Goal: Communication & Community: Connect with others

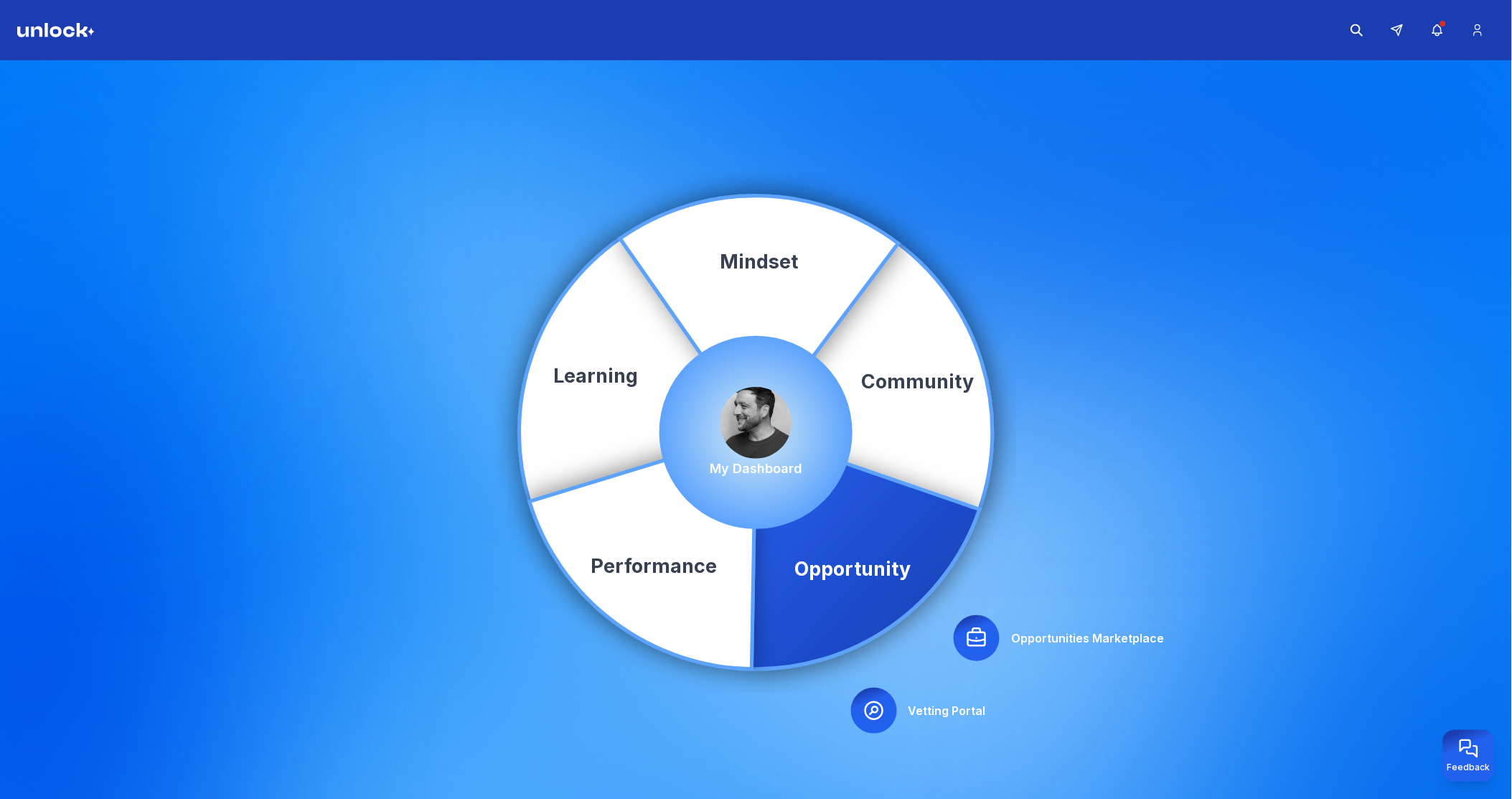
click at [978, 638] on icon at bounding box center [976, 638] width 23 height 23
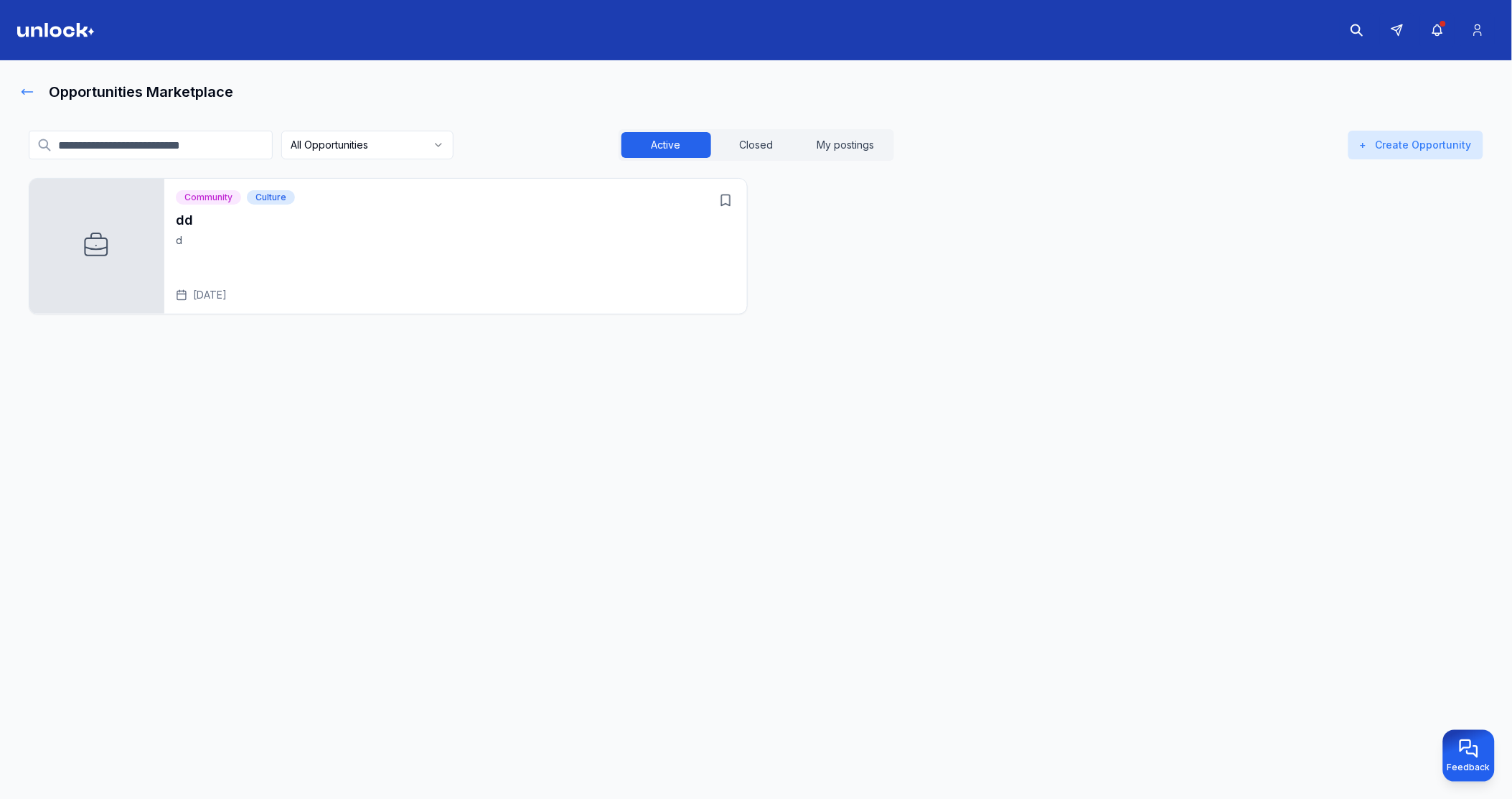
click at [27, 94] on icon at bounding box center [27, 92] width 14 height 14
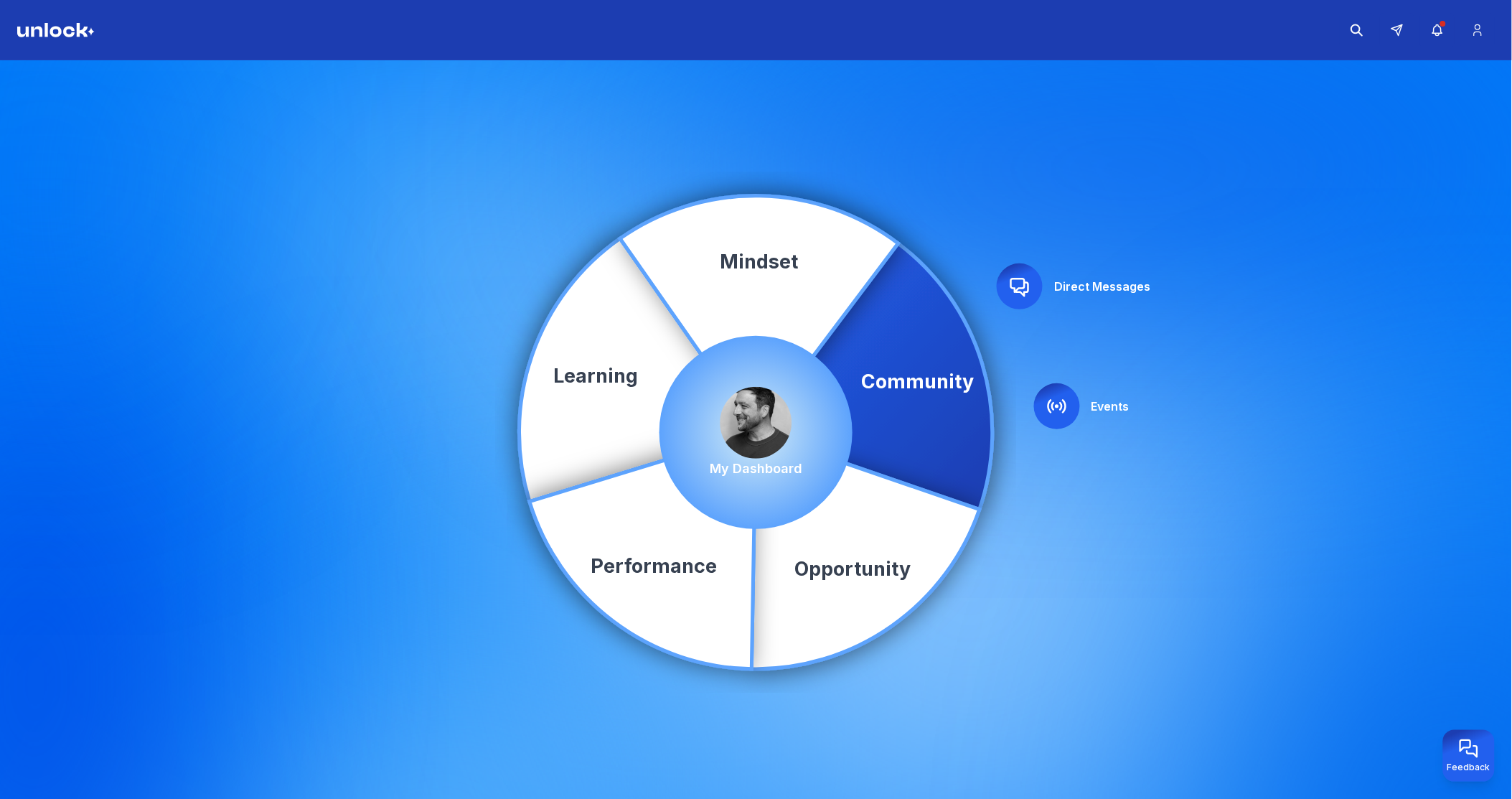
click at [752, 417] on img at bounding box center [756, 423] width 72 height 72
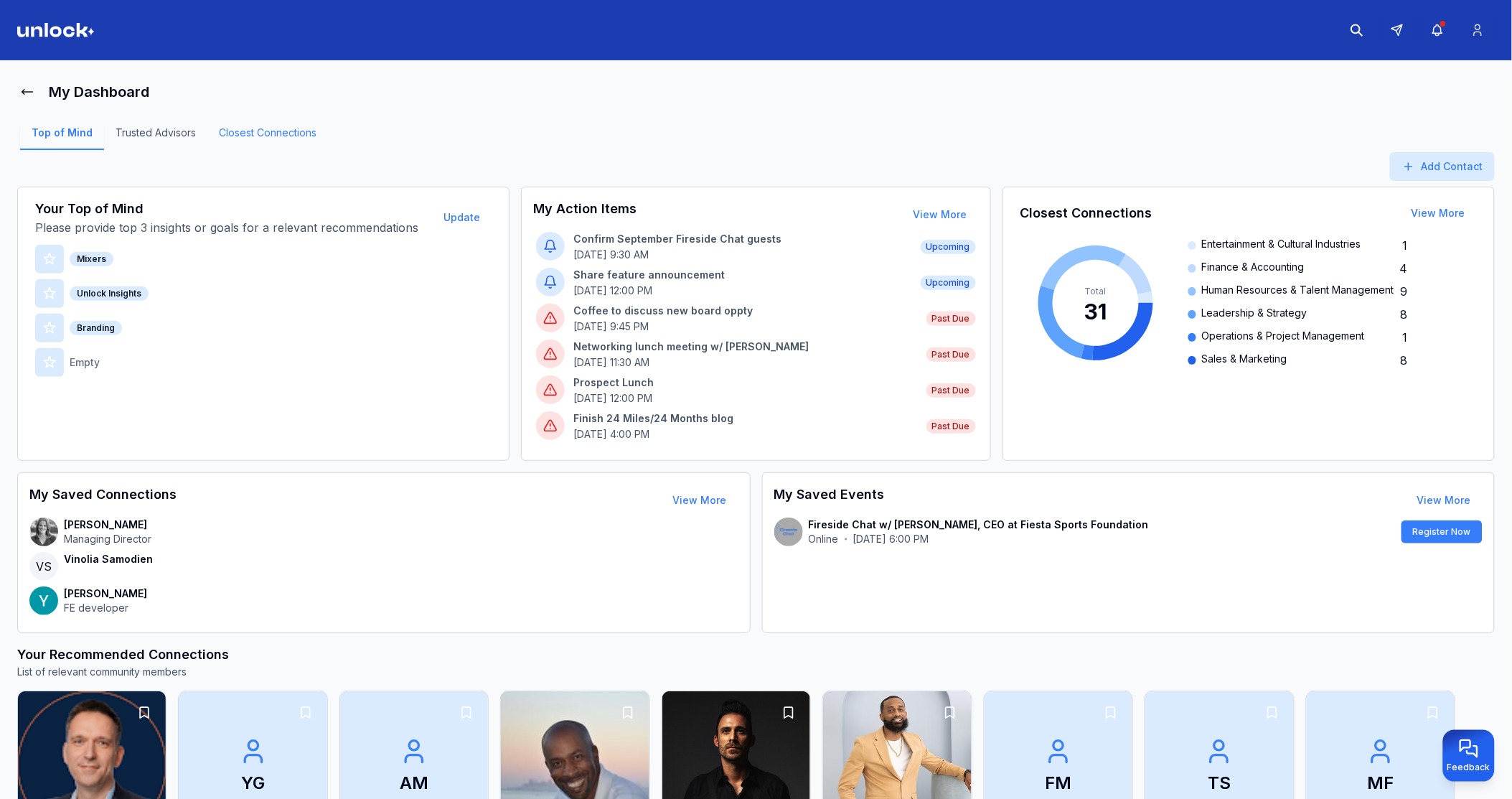
click at [269, 131] on link "Closest Connections" at bounding box center [268, 138] width 121 height 24
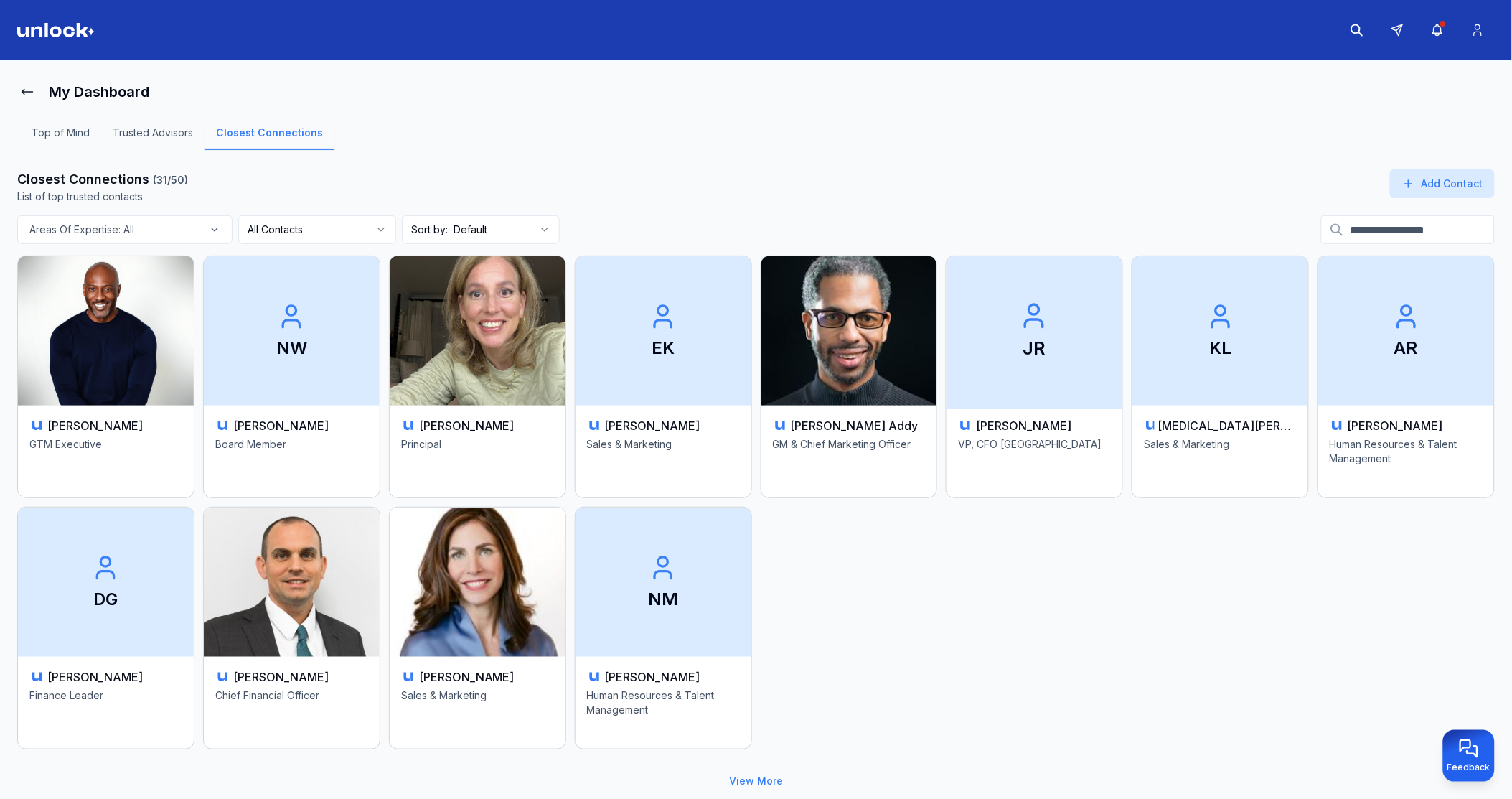
click at [1009, 359] on span "JR" at bounding box center [1034, 331] width 184 height 156
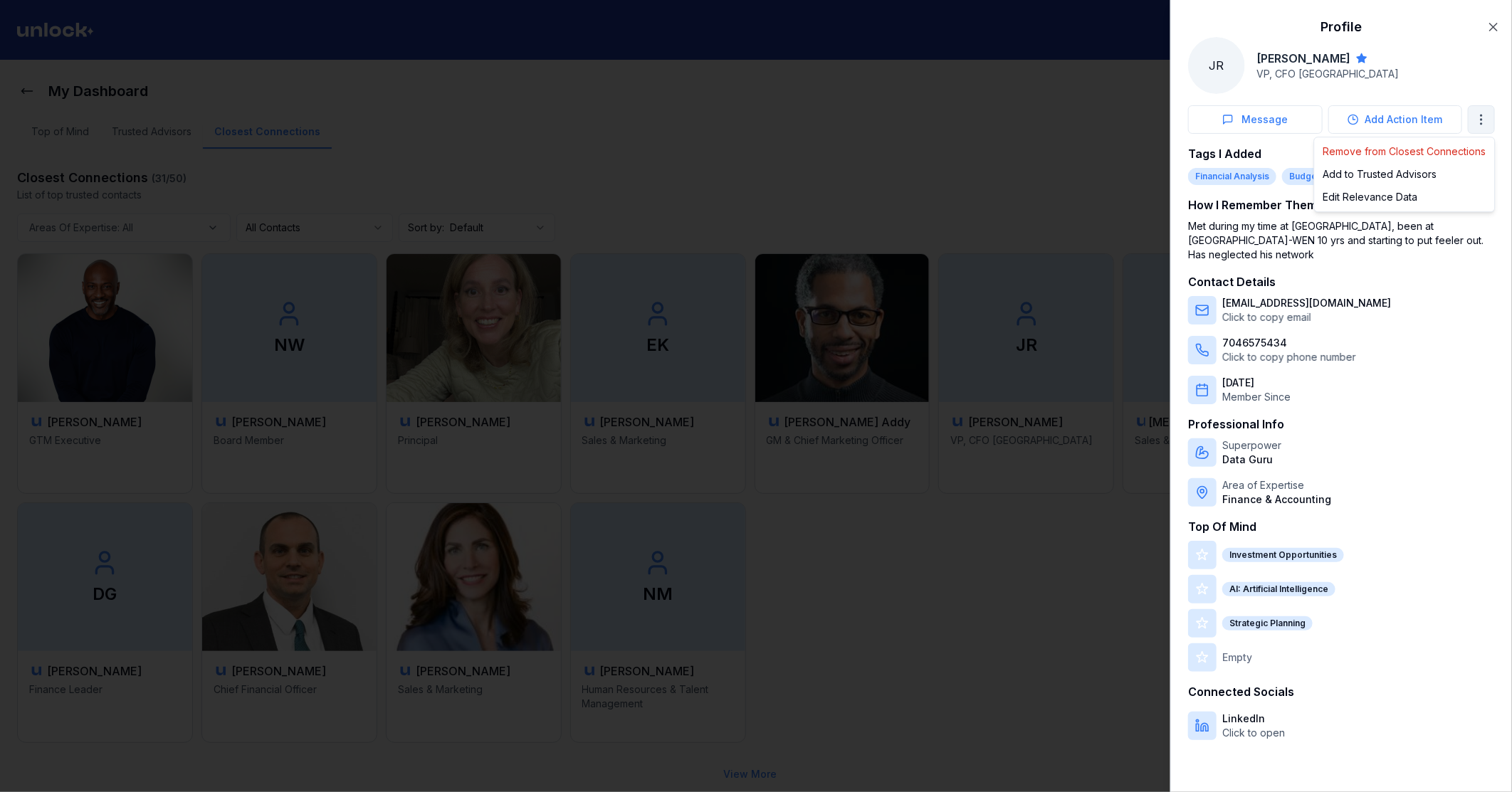
click at [1479, 117] on body "My Dashboard Top of Mind Trusted Advisors Closest Connections Closest Connectio…" at bounding box center [750, 396] width 1500 height 792
click at [1406, 192] on div "Edit Relevance Data" at bounding box center [1405, 197] width 175 height 23
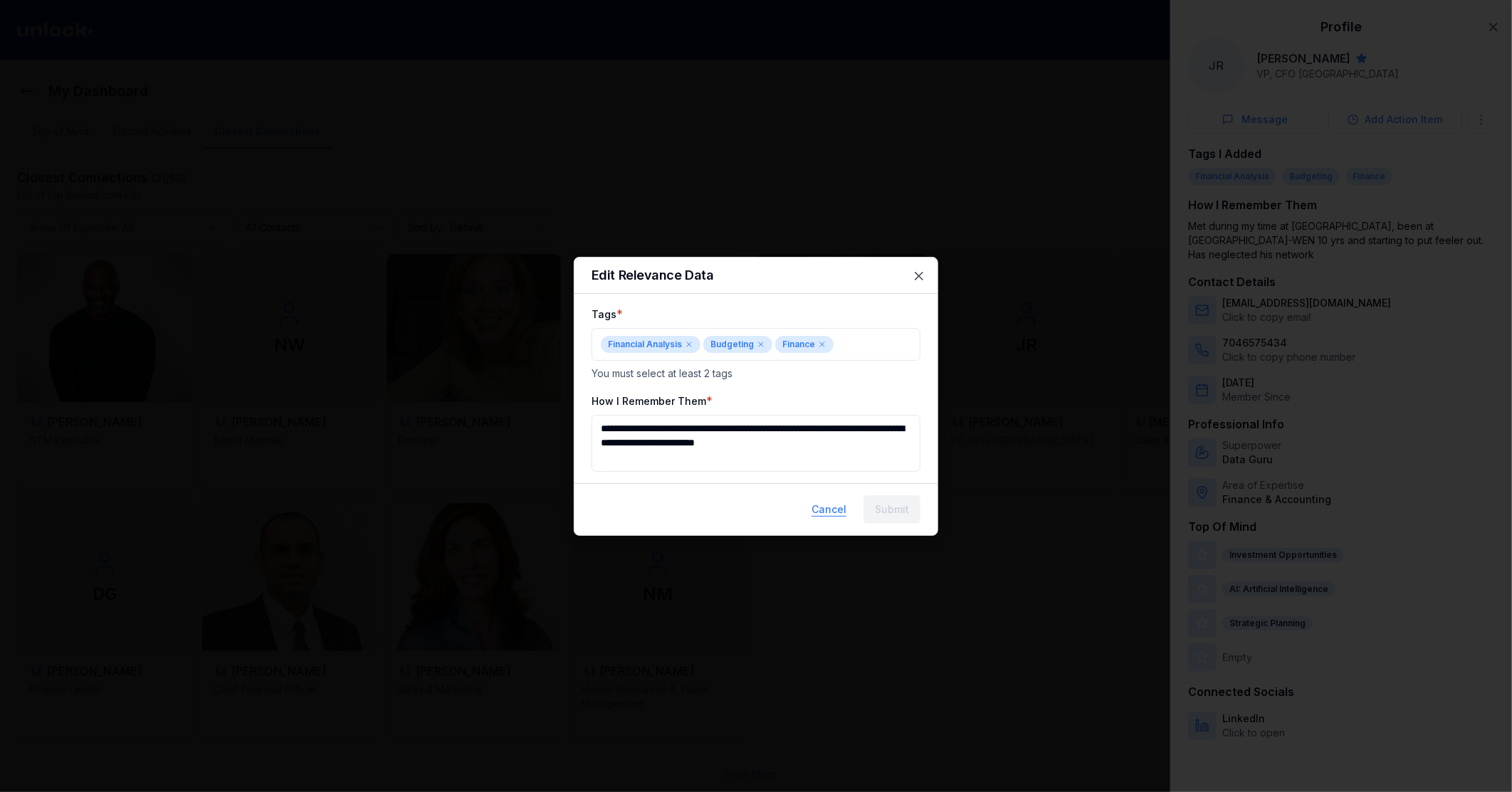
click at [833, 502] on button "Cancel" at bounding box center [829, 509] width 58 height 28
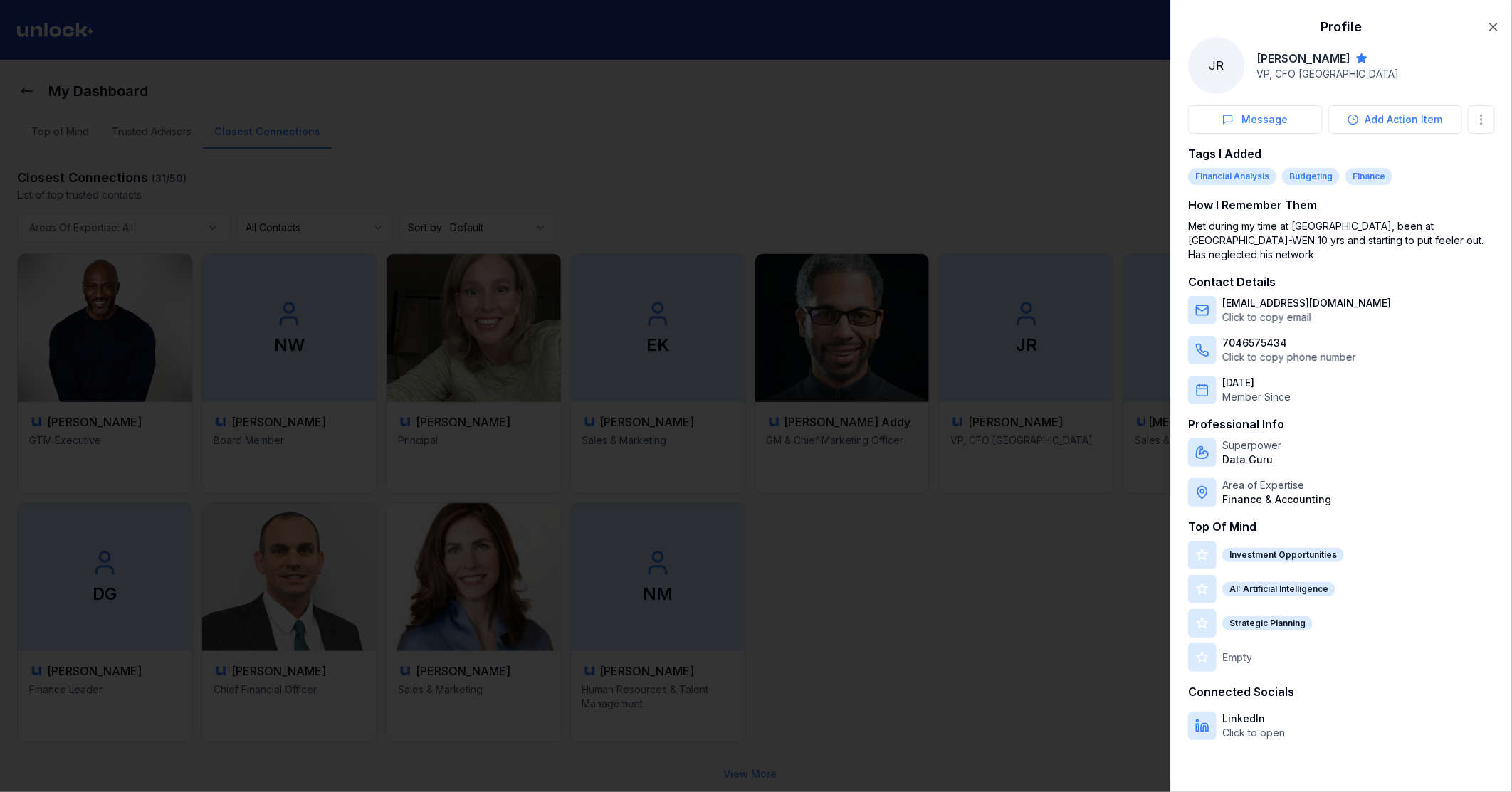
click at [833, 501] on div at bounding box center [756, 396] width 1512 height 792
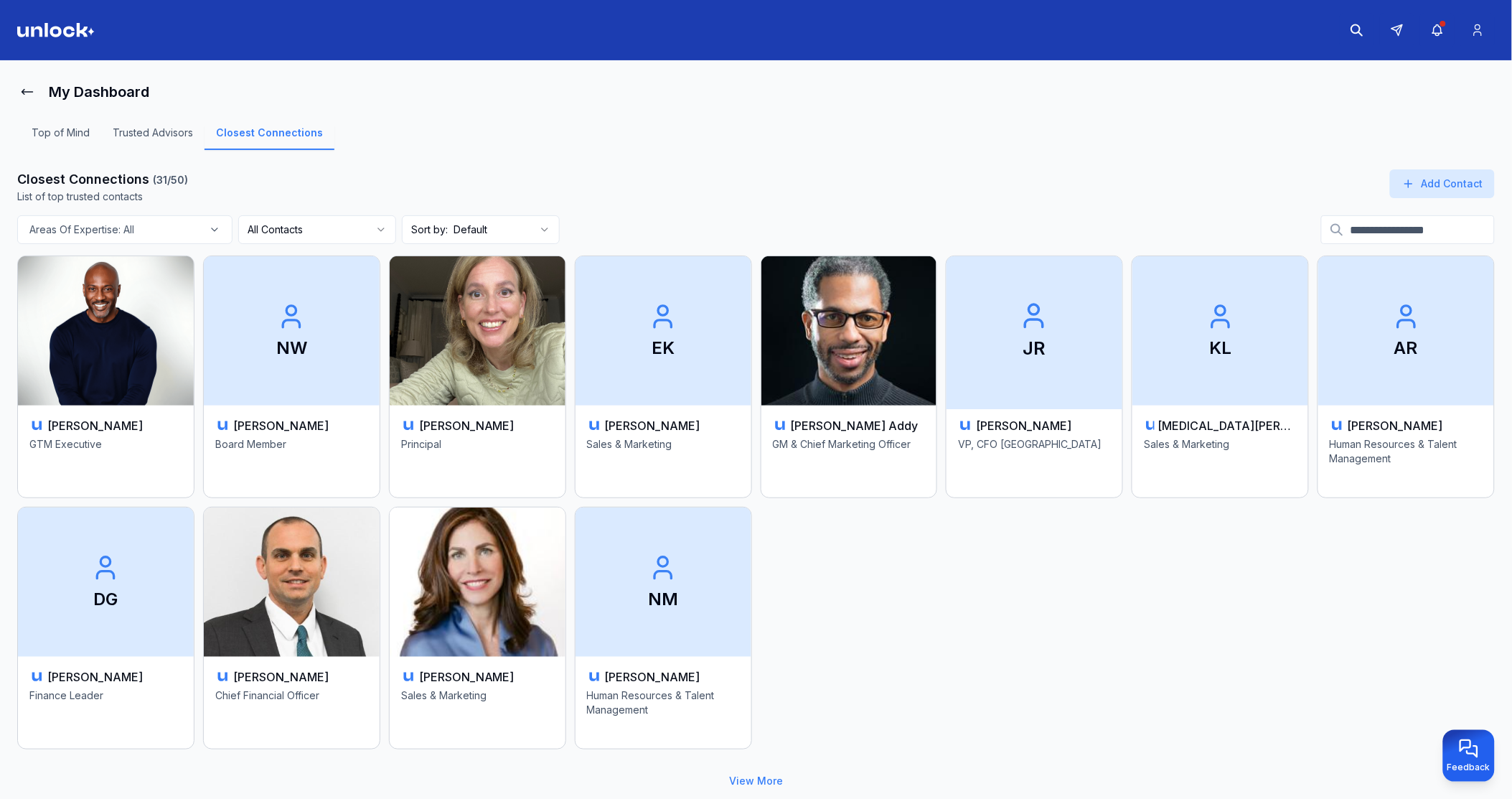
click at [985, 378] on span "JR" at bounding box center [1034, 331] width 184 height 156
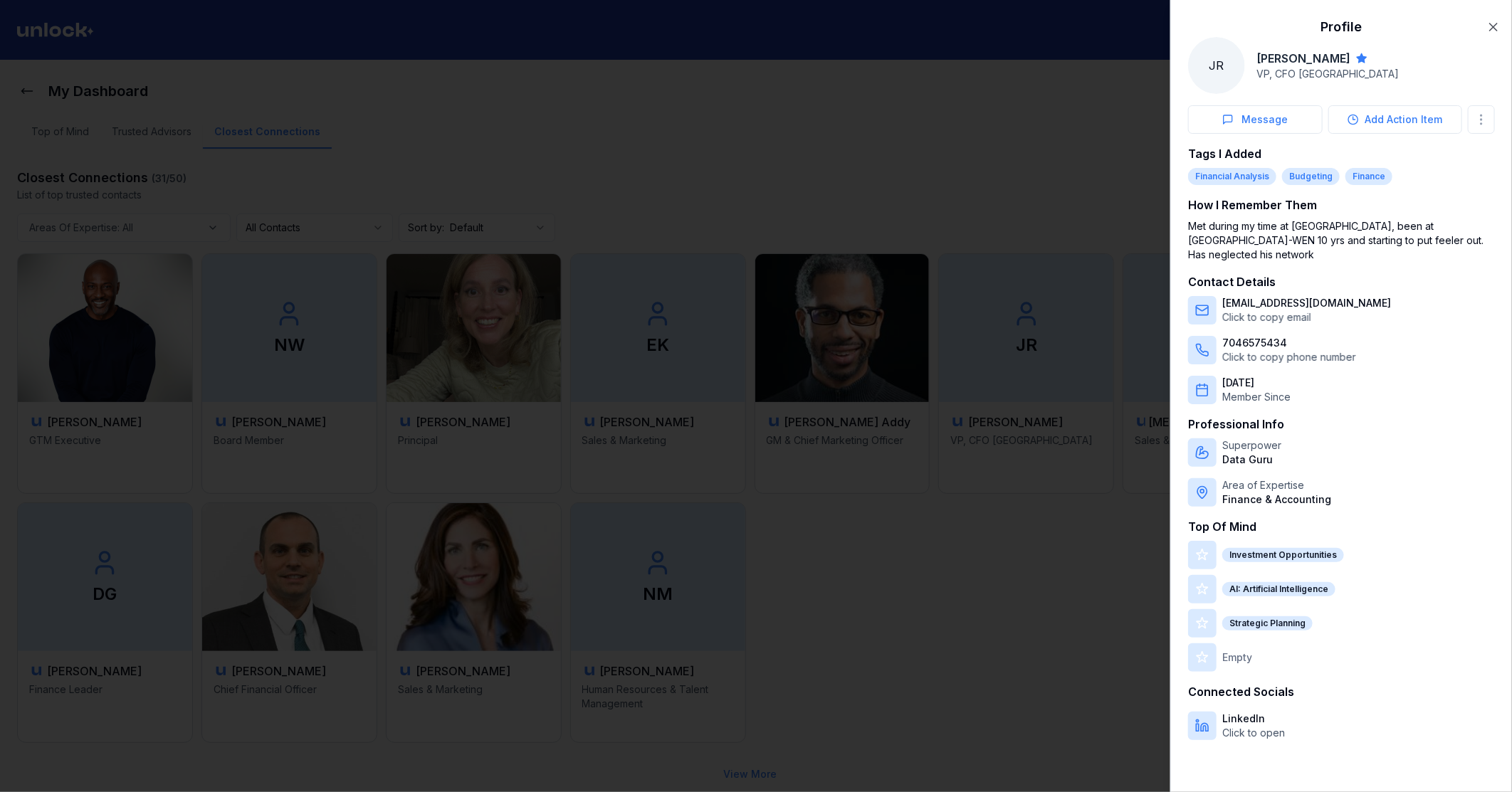
click at [500, 121] on div at bounding box center [756, 396] width 1512 height 792
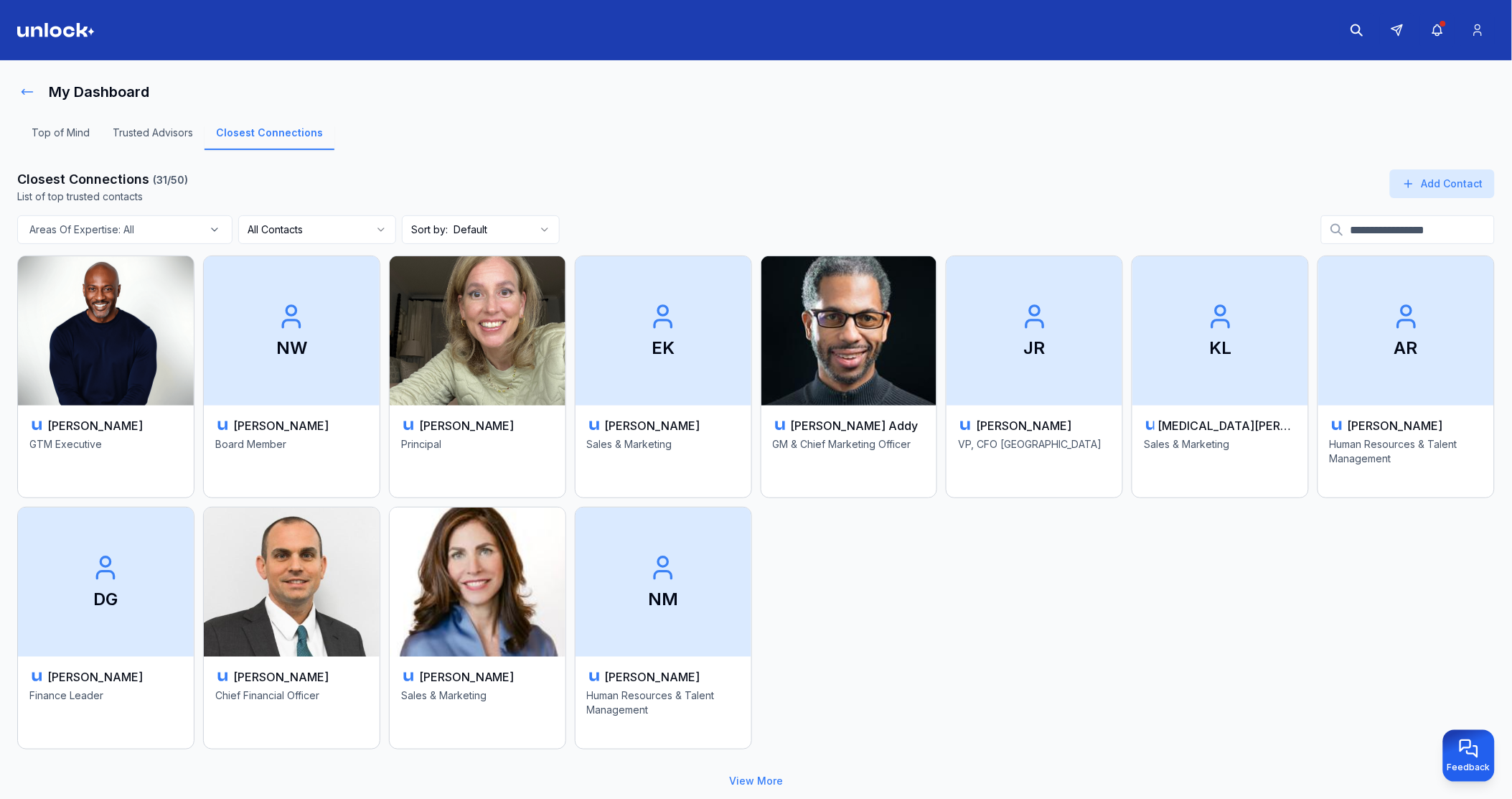
click at [25, 89] on icon at bounding box center [27, 92] width 14 height 14
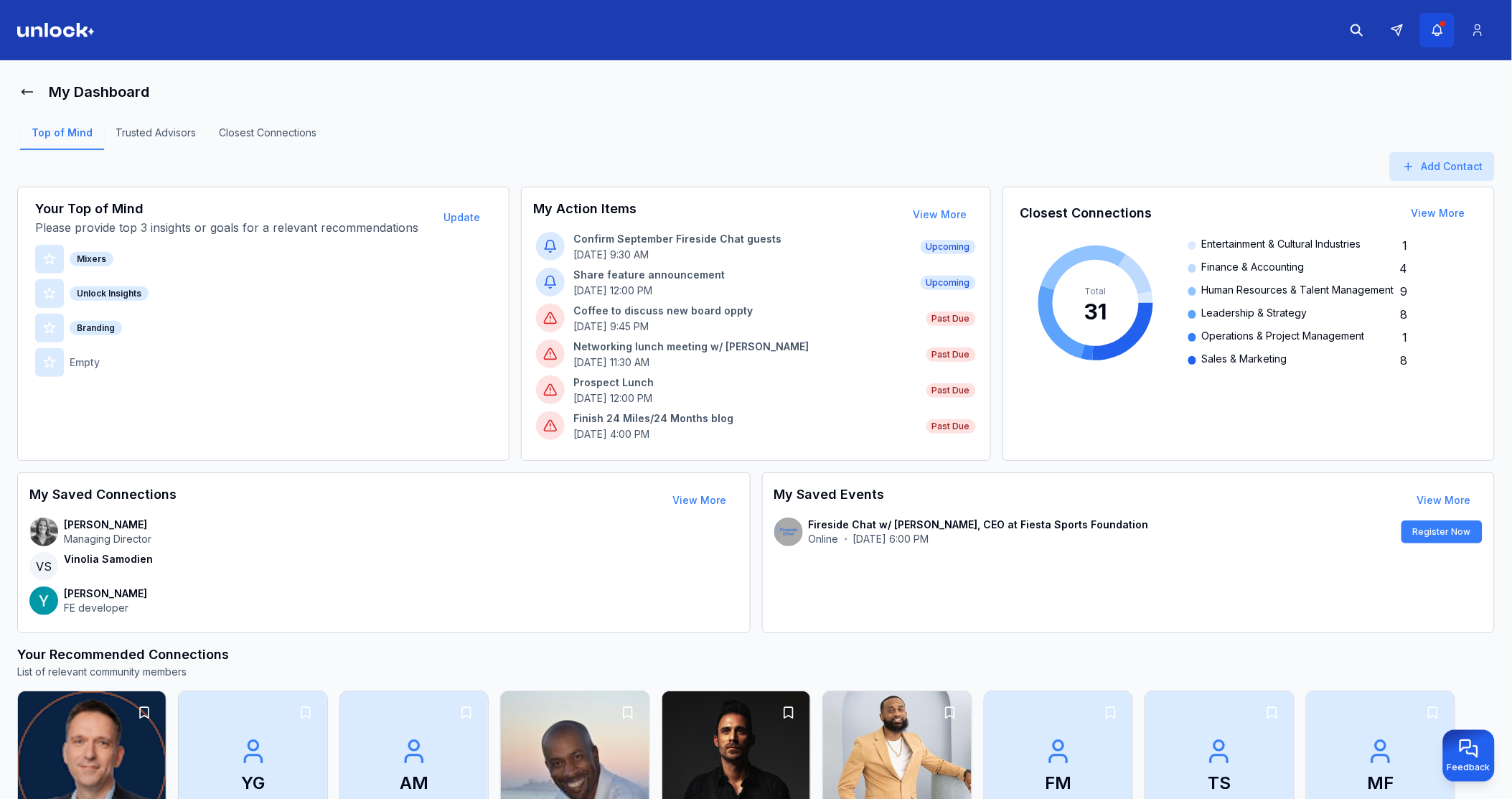
click at [1433, 40] on button "button" at bounding box center [1438, 30] width 35 height 35
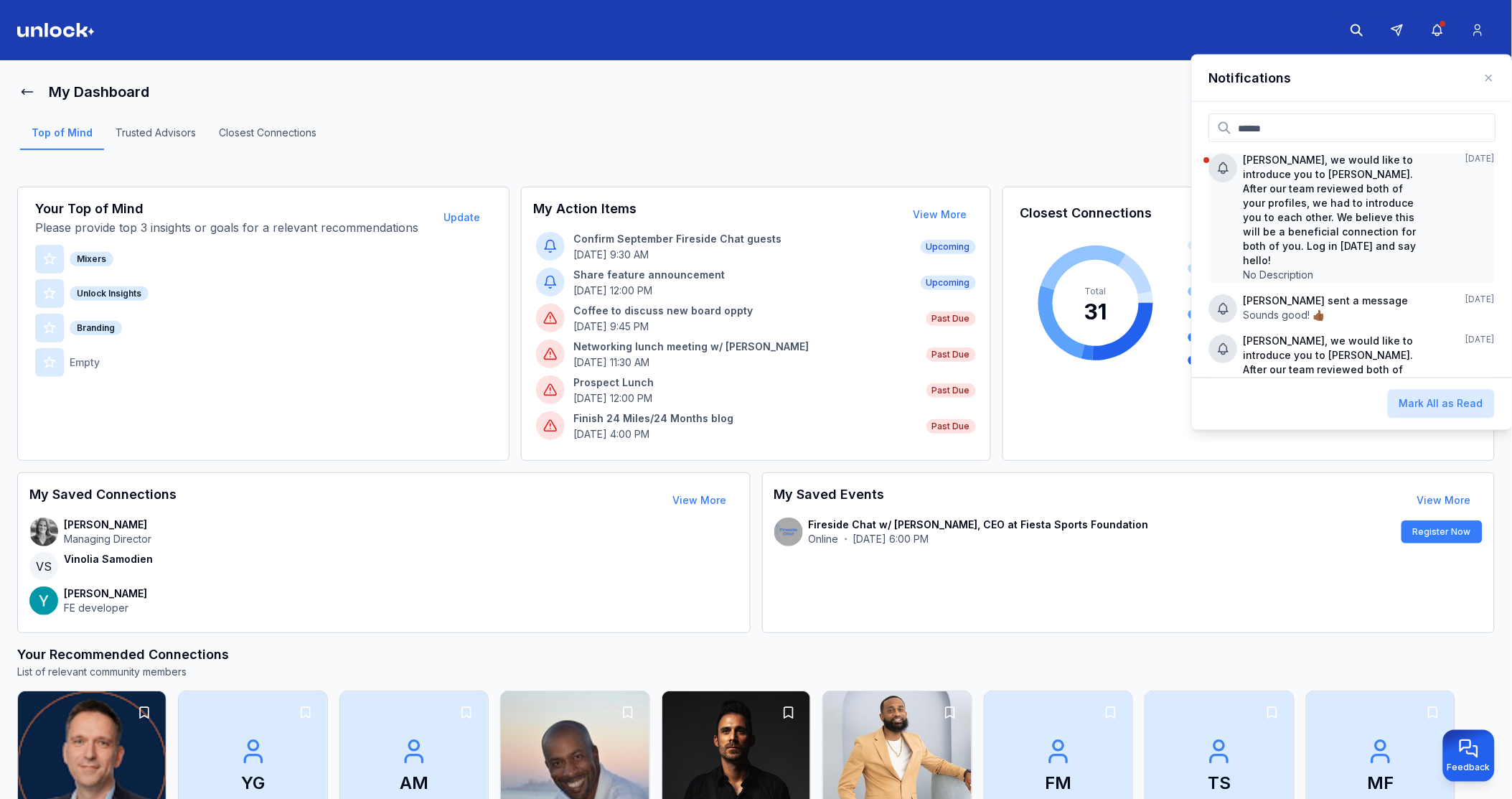
click at [1342, 179] on p "Demetrios Chirgott, we would like to introduce you to Jared Cozart. After our t…" at bounding box center [1333, 210] width 180 height 115
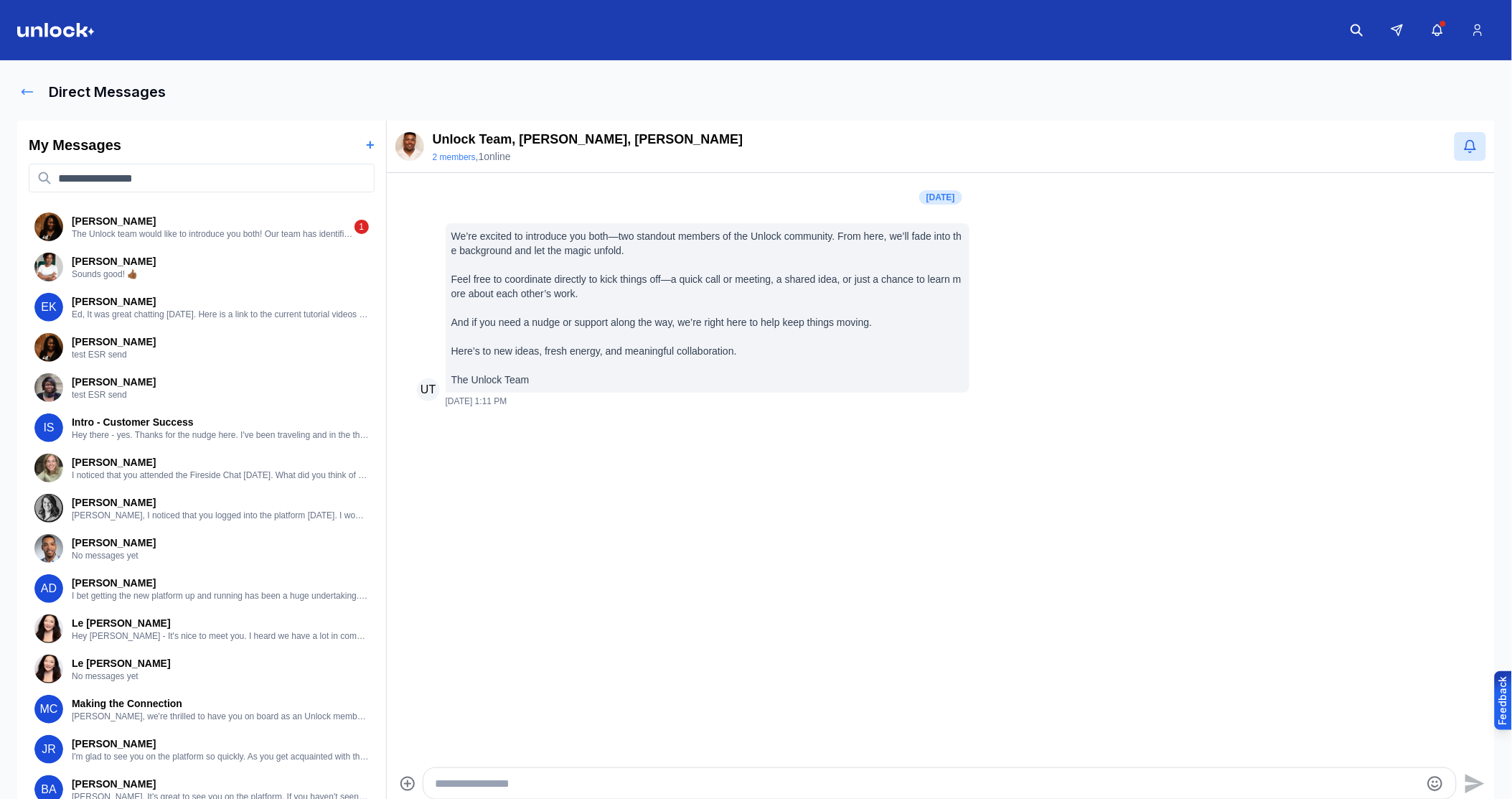
click at [36, 84] on button at bounding box center [27, 92] width 20 height 28
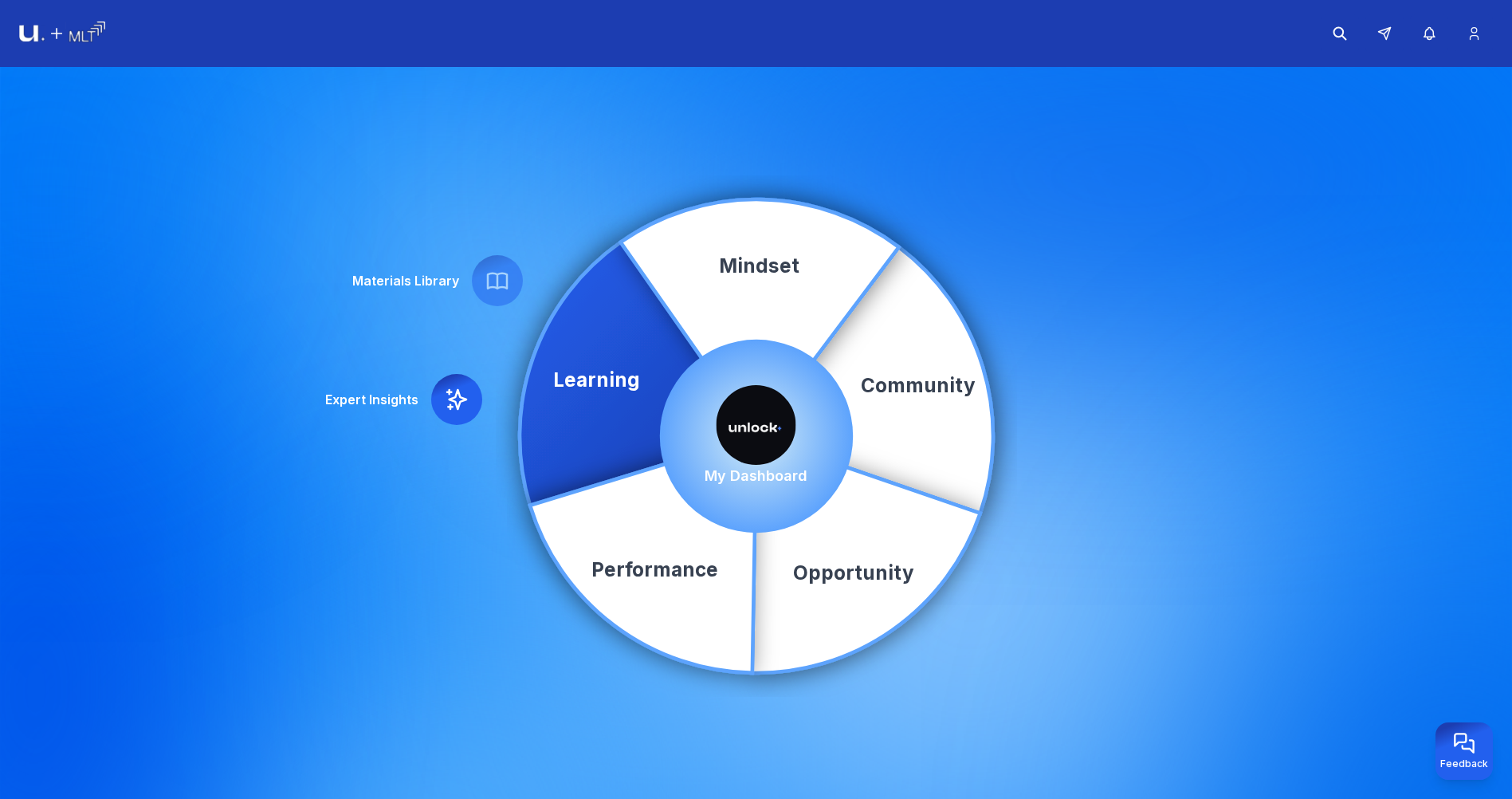
click at [751, 421] on img at bounding box center [756, 425] width 80 height 80
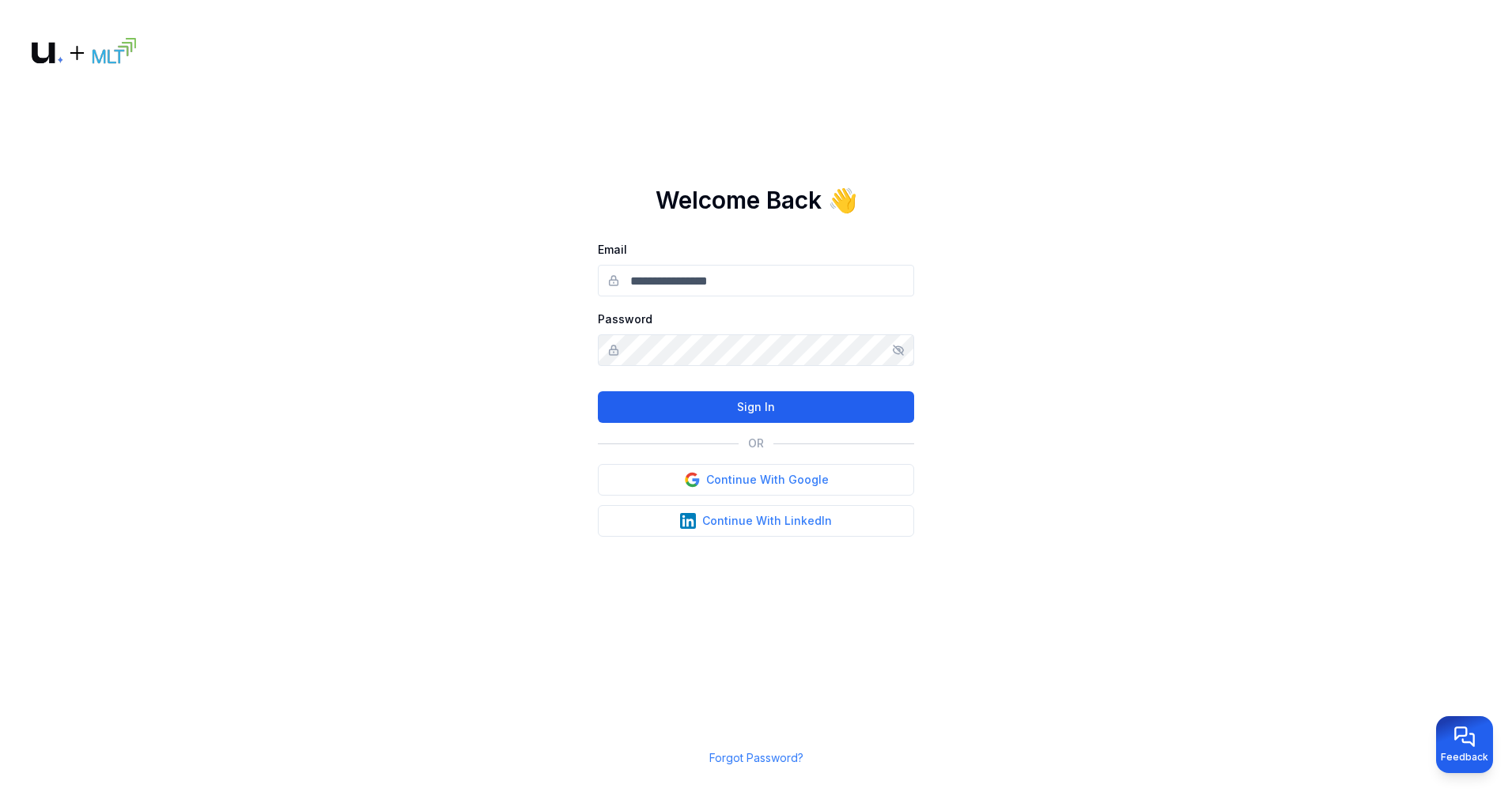
type input "**********"
click at [737, 402] on button "Sign In" at bounding box center [756, 407] width 316 height 31
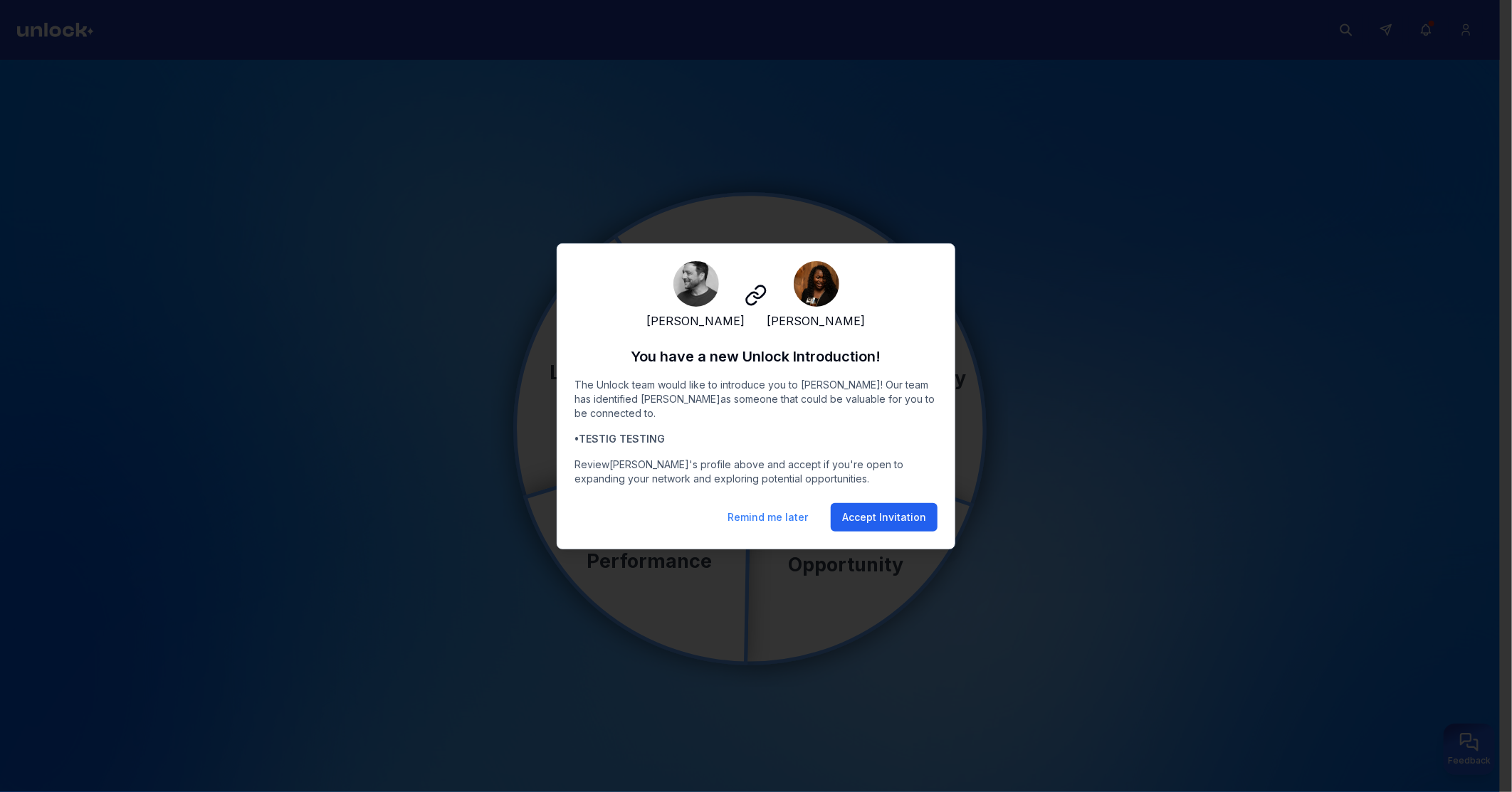
click at [892, 525] on button "Accept Invitation" at bounding box center [884, 517] width 107 height 28
